Goal: Navigation & Orientation: Go to known website

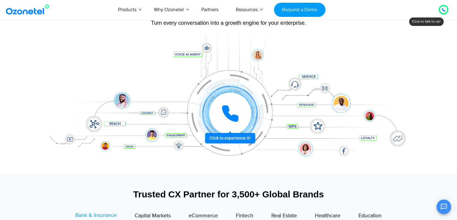
scroll to position [60, 0]
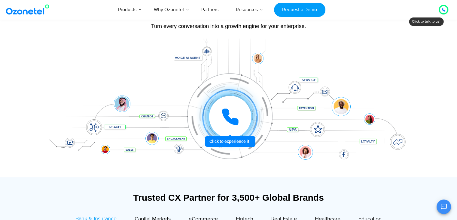
click at [235, 124] on icon at bounding box center [230, 116] width 15 height 15
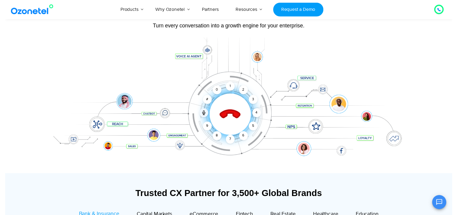
scroll to position [0, 0]
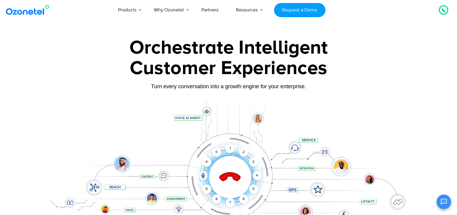
click at [29, 9] on img at bounding box center [29, 10] width 49 height 11
